Goal: Information Seeking & Learning: Compare options

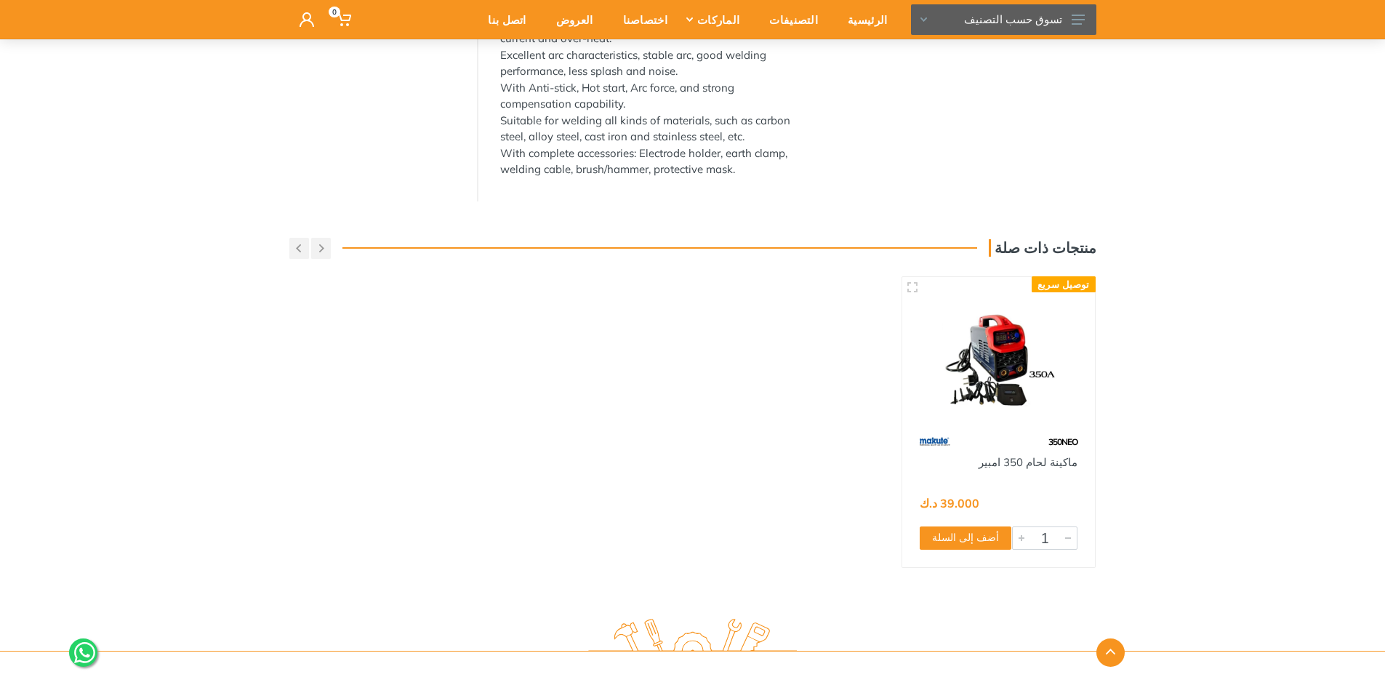
scroll to position [655, 0]
click at [1005, 453] on link "ماكينة لحام 350 امبير" at bounding box center [1028, 460] width 99 height 14
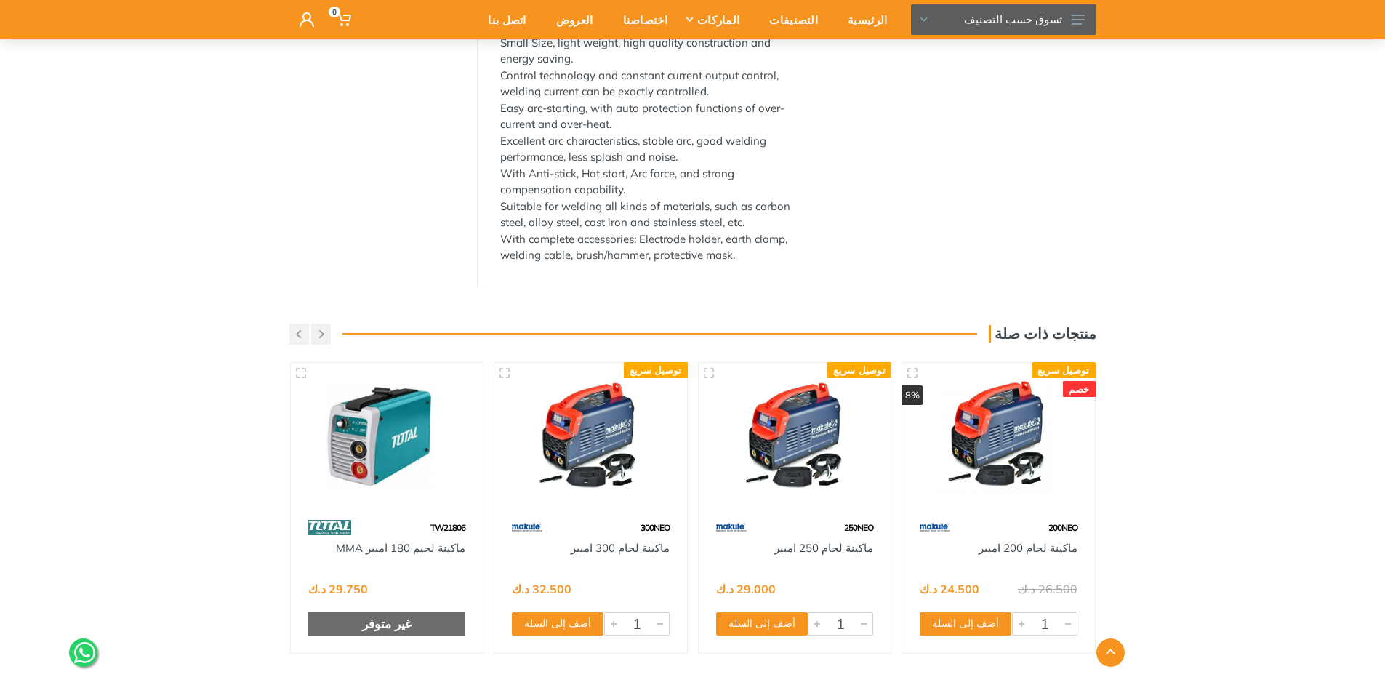
scroll to position [566, 0]
click at [303, 324] on button "button" at bounding box center [299, 334] width 20 height 21
click at [318, 324] on button "button" at bounding box center [321, 334] width 20 height 21
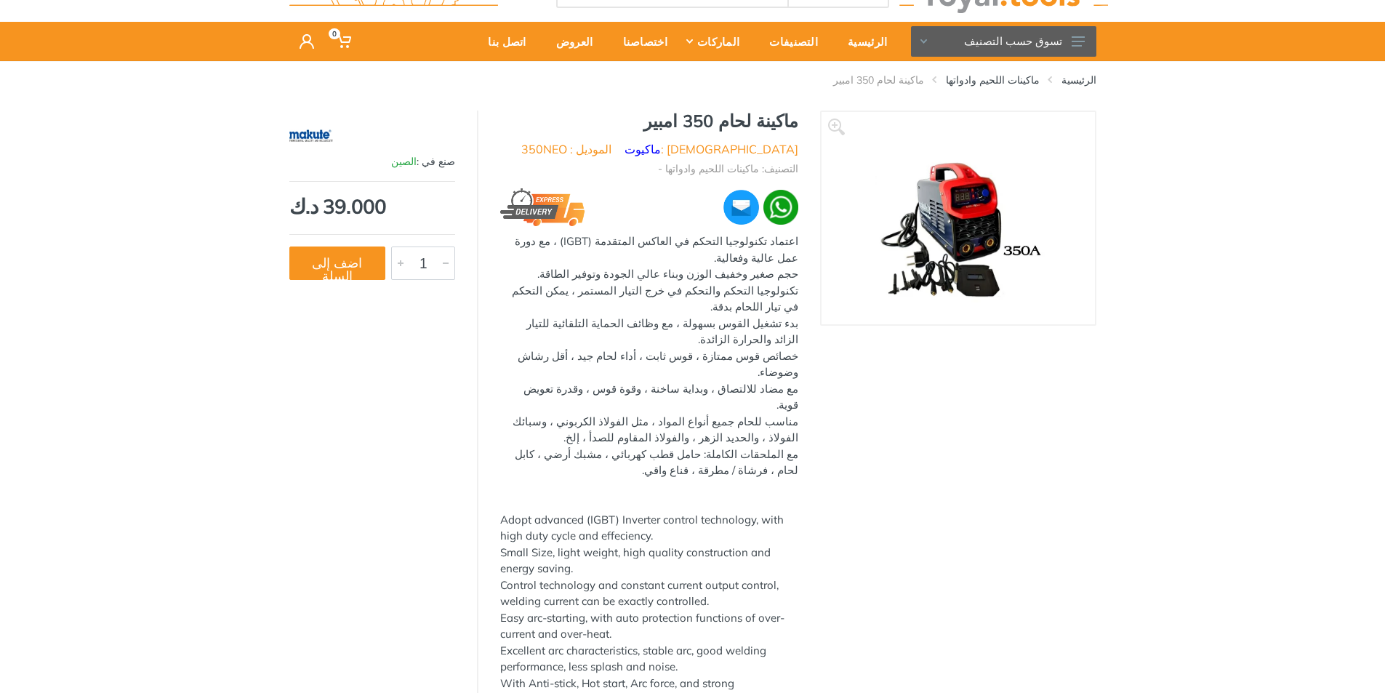
scroll to position [0, 0]
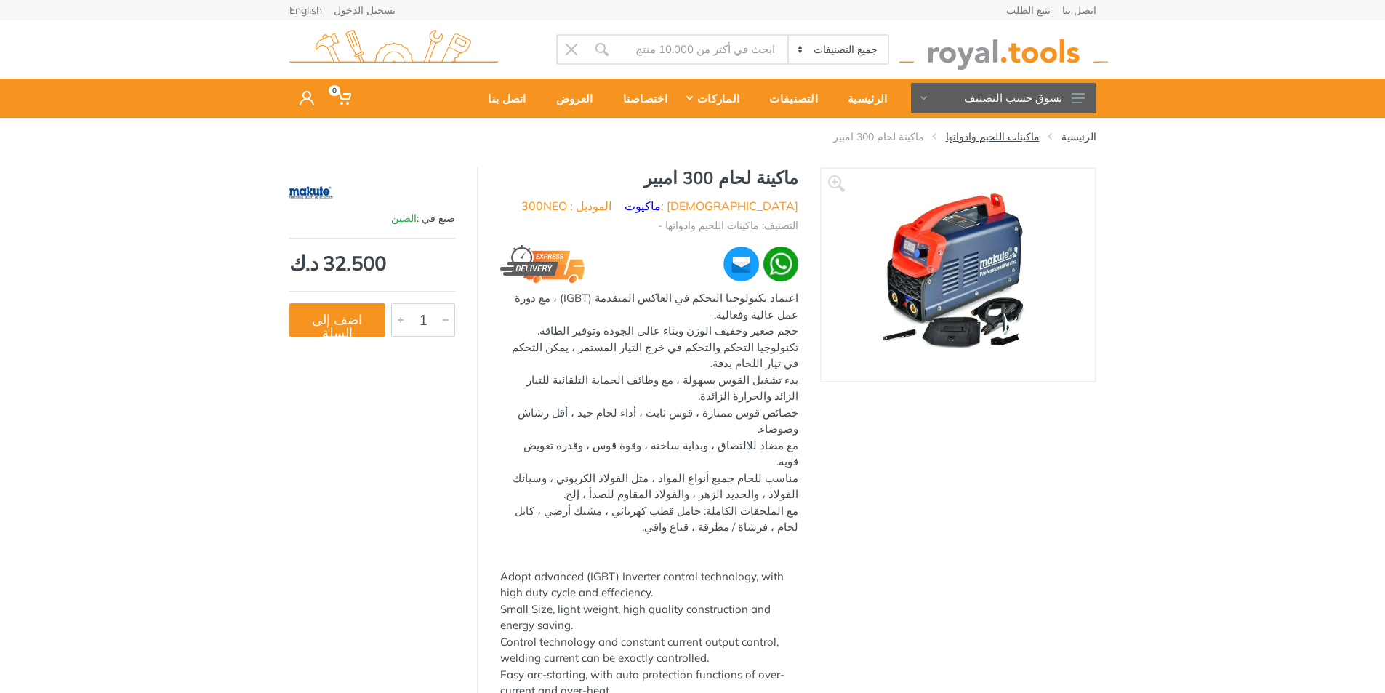
click at [1020, 140] on link "ماكينات اللحيم وادواتها" at bounding box center [993, 136] width 94 height 15
